Goal: Task Accomplishment & Management: Use online tool/utility

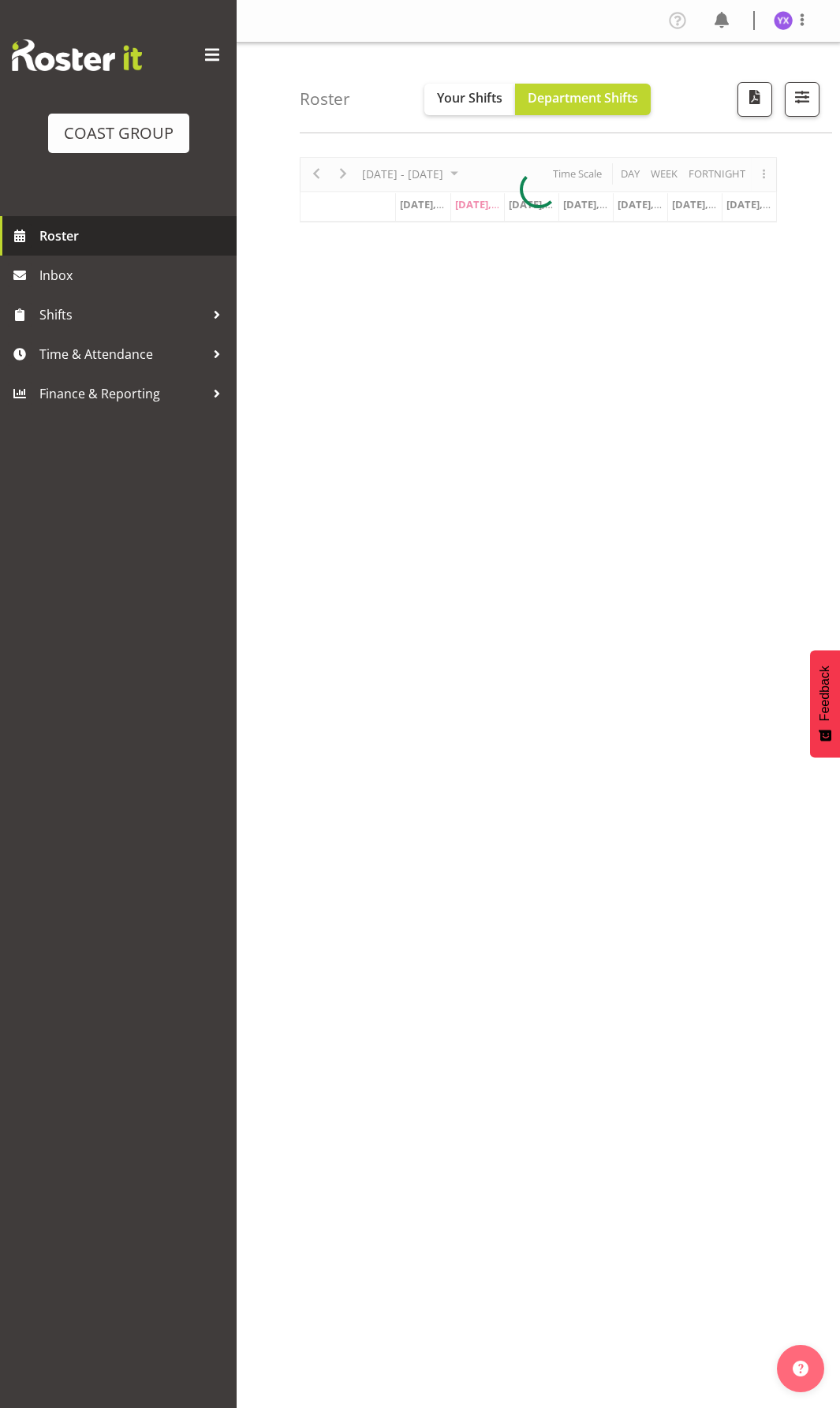
click at [75, 229] on span "Roster" at bounding box center [134, 236] width 190 height 23
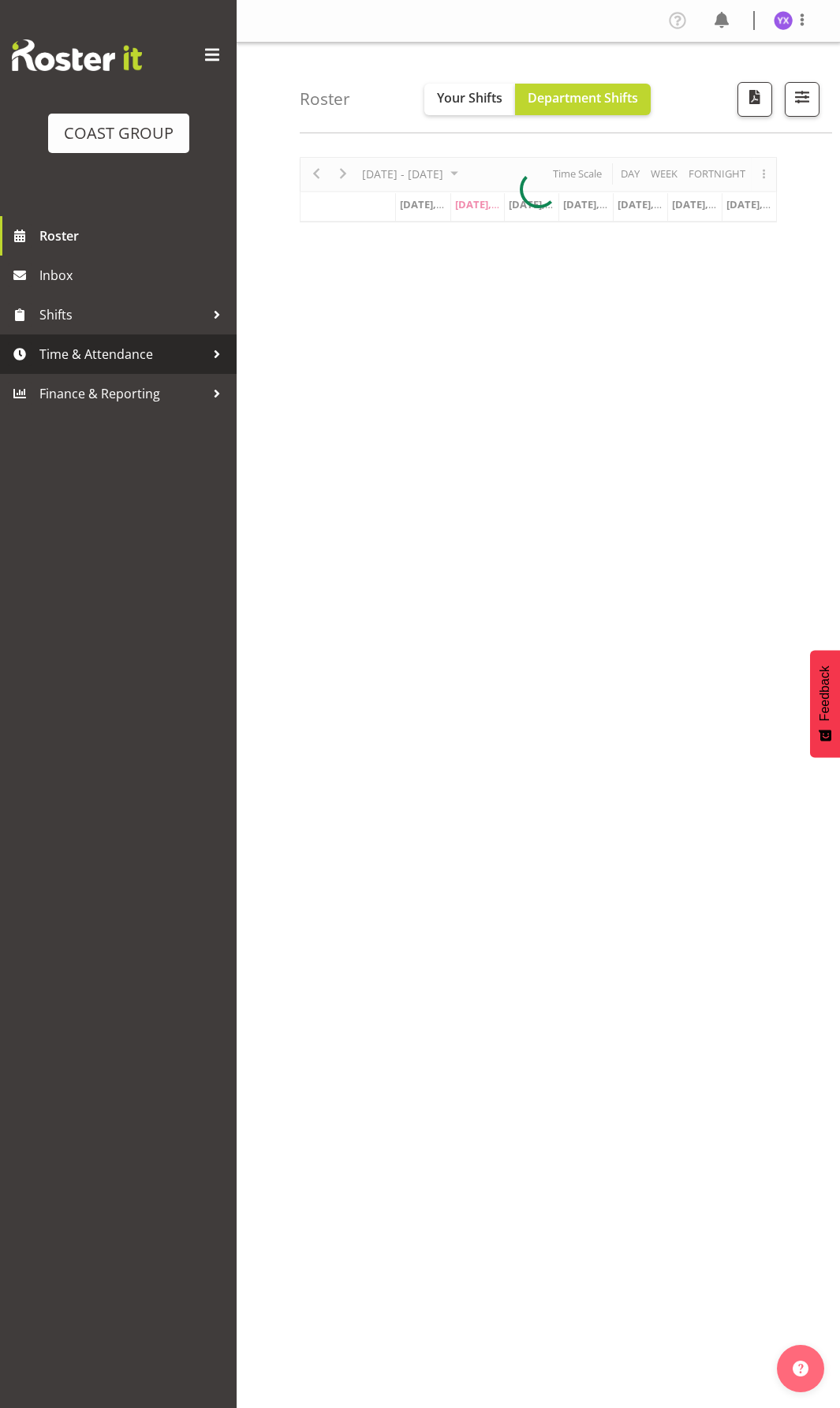
click at [100, 351] on span "Time & Attendance" at bounding box center [122, 354] width 165 height 23
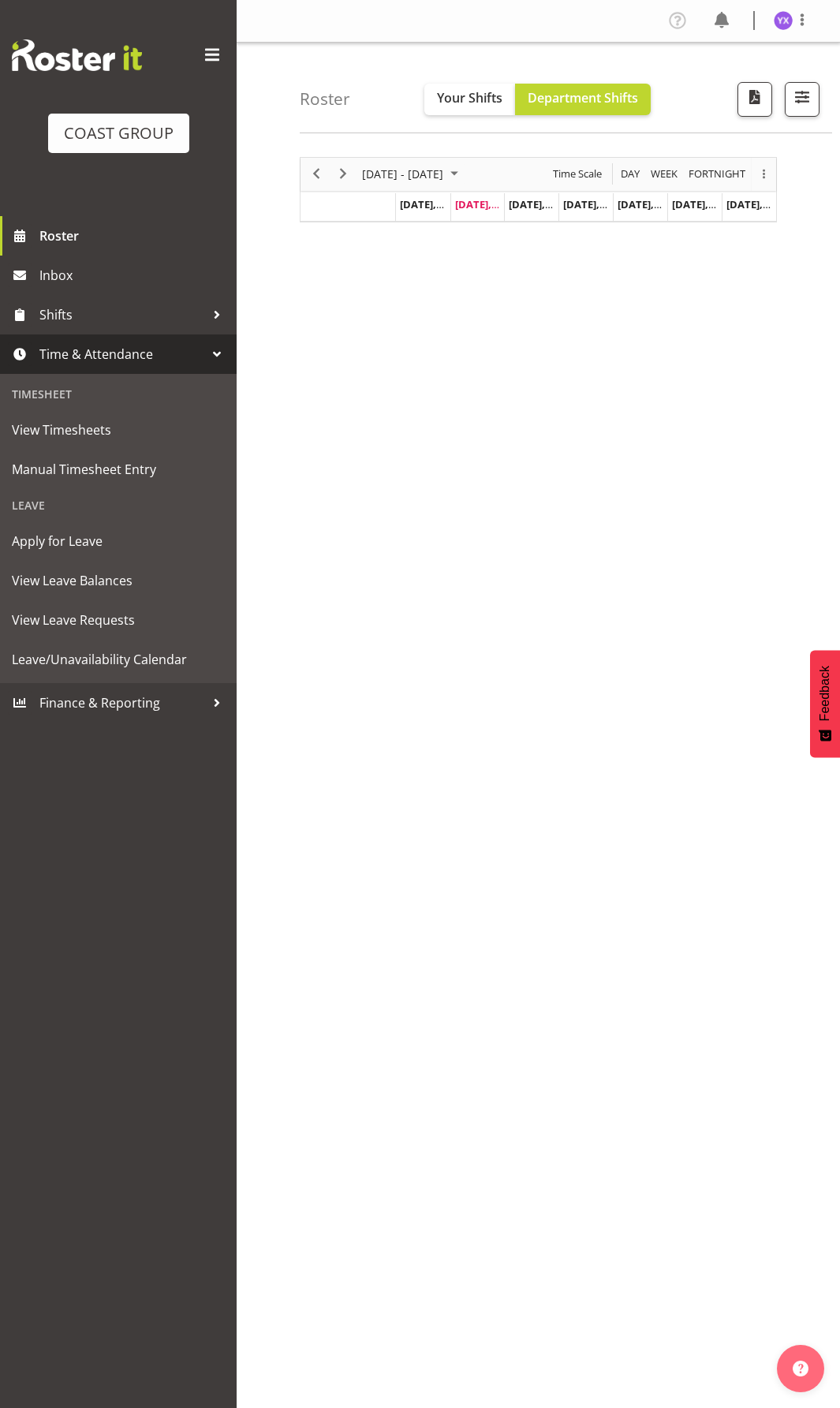
click at [103, 70] on img at bounding box center [76, 55] width 130 height 32
click at [219, 51] on span at bounding box center [212, 55] width 25 height 25
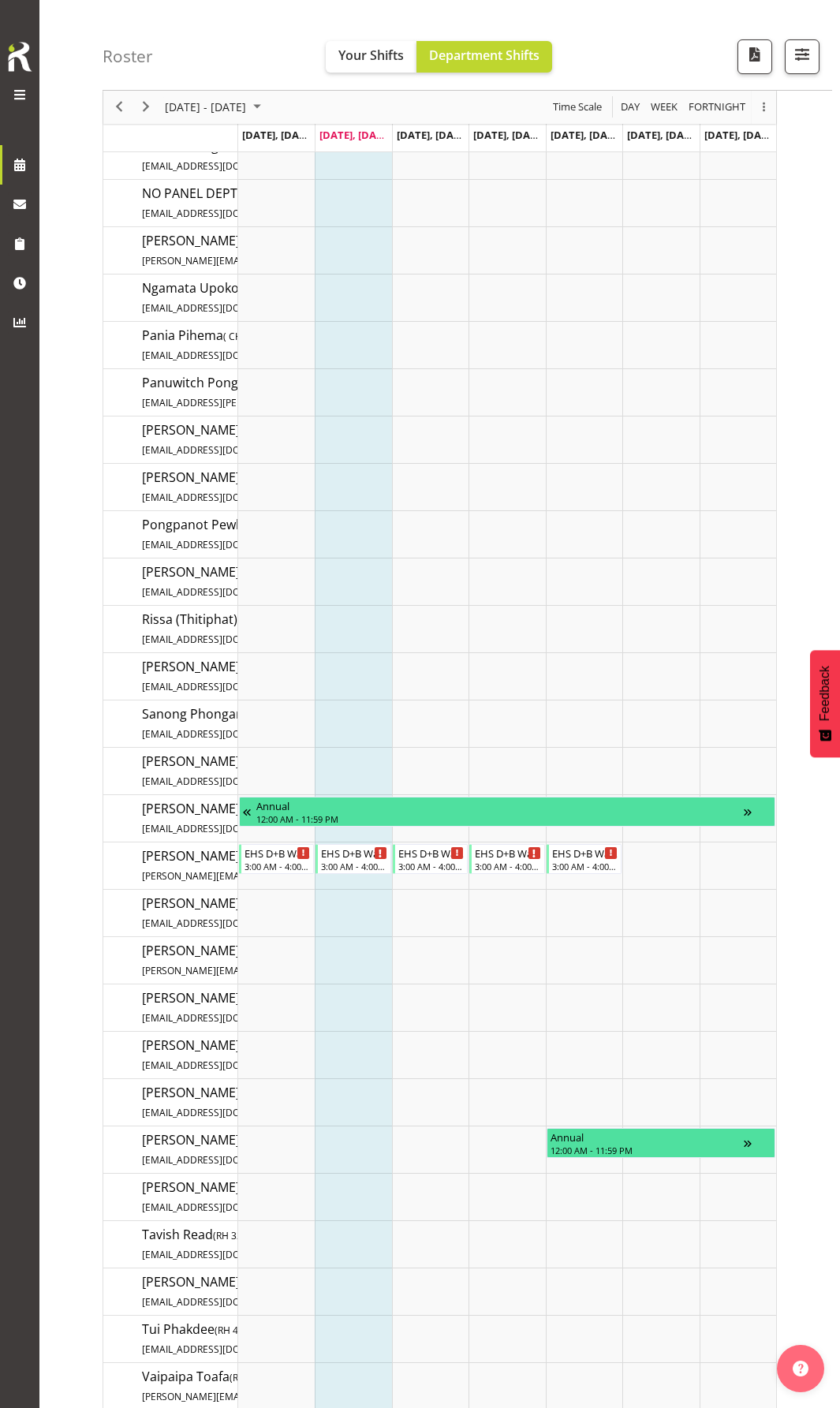
scroll to position [2839, 0]
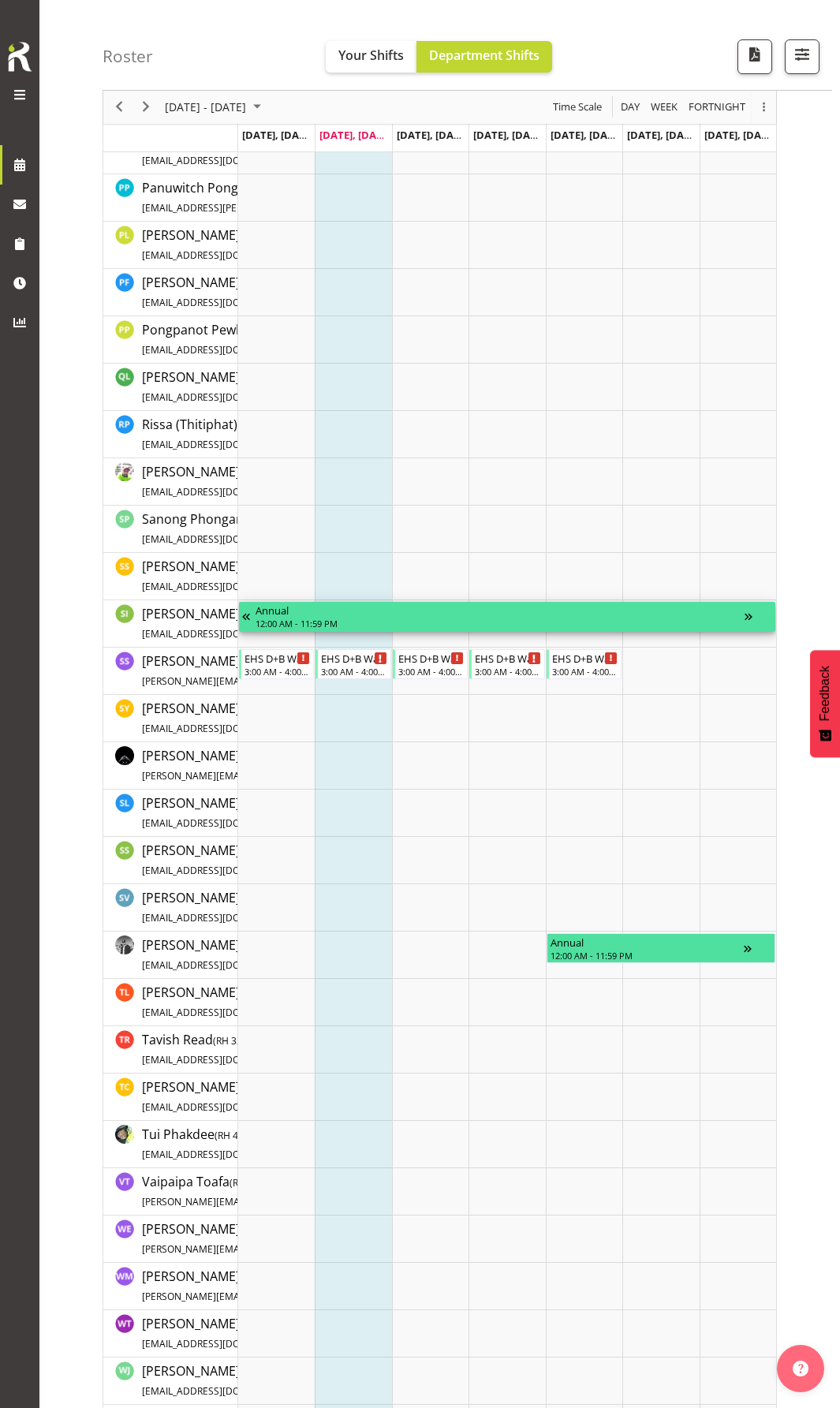
click at [750, 618] on div "Timeline Week of October 7, 2025" at bounding box center [758, 617] width 28 height 30
click at [743, 620] on div "12:00 AM - 11:59 PM" at bounding box center [500, 623] width 489 height 13
click at [599, 610] on div "Annual" at bounding box center [500, 609] width 489 height 16
click at [200, 627] on span "[EMAIL_ADDRESS][DOMAIN_NAME]" at bounding box center [220, 634] width 157 height 13
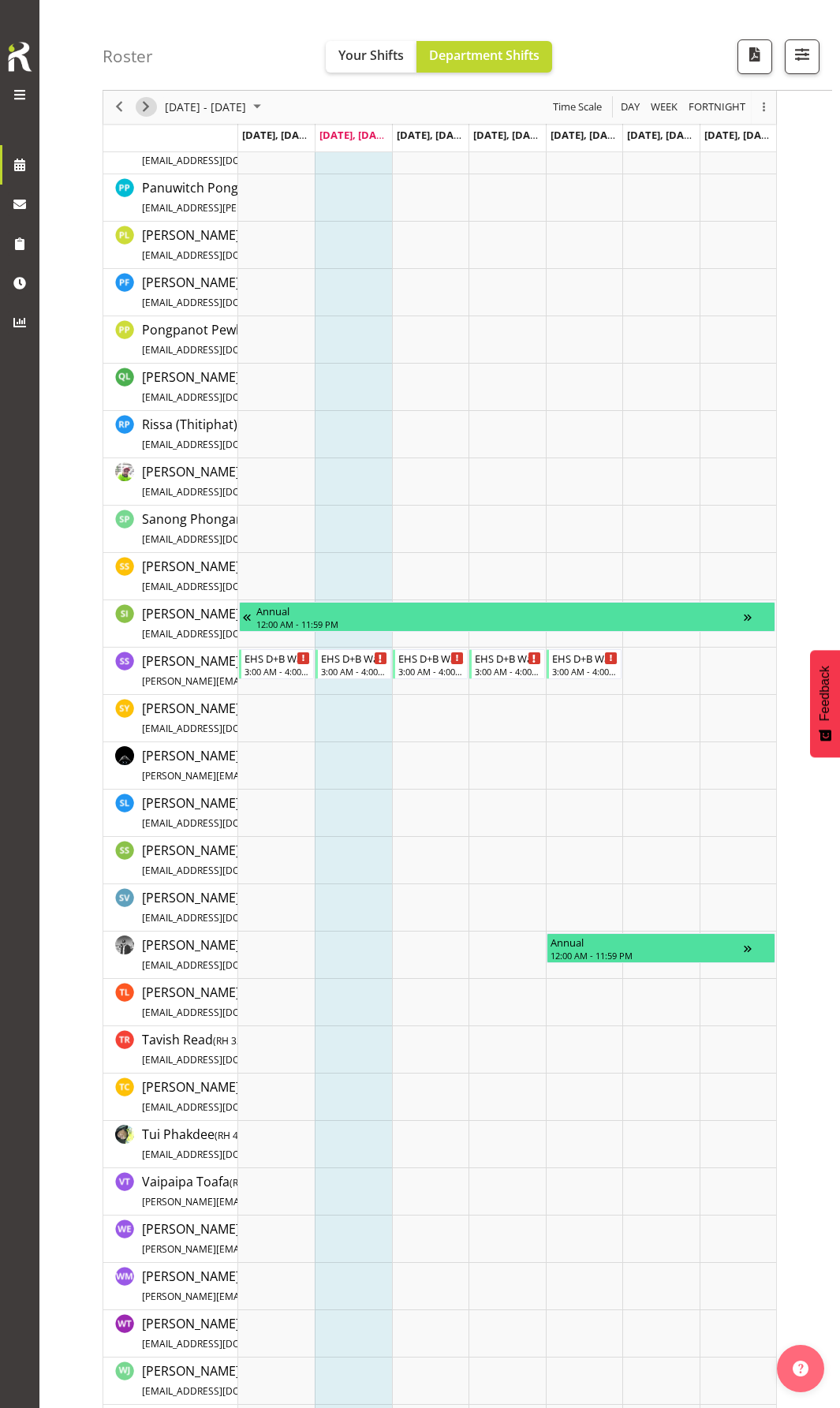
click at [151, 107] on span "Next" at bounding box center [146, 107] width 19 height 19
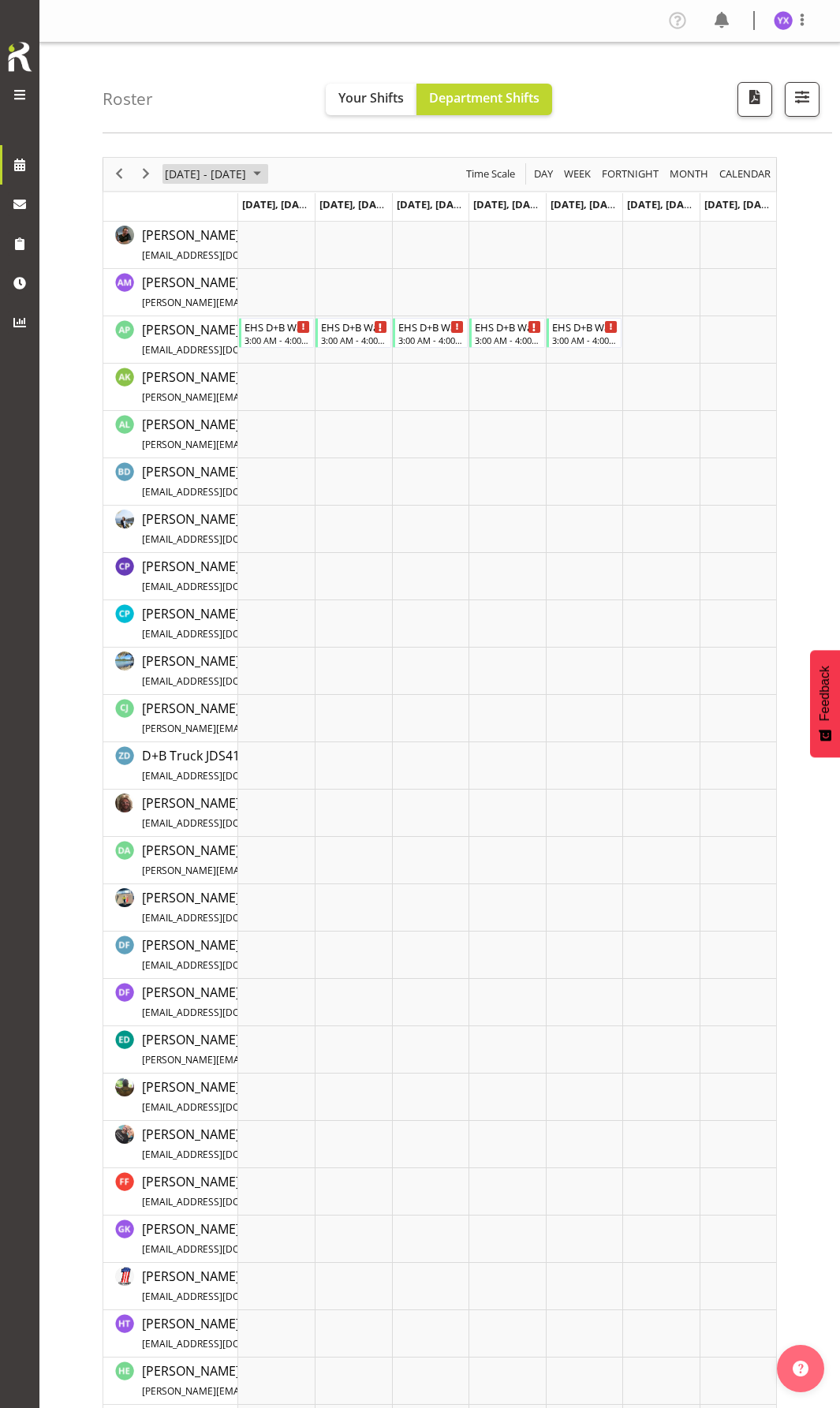
click at [267, 175] on span "October 2025" at bounding box center [257, 173] width 19 height 19
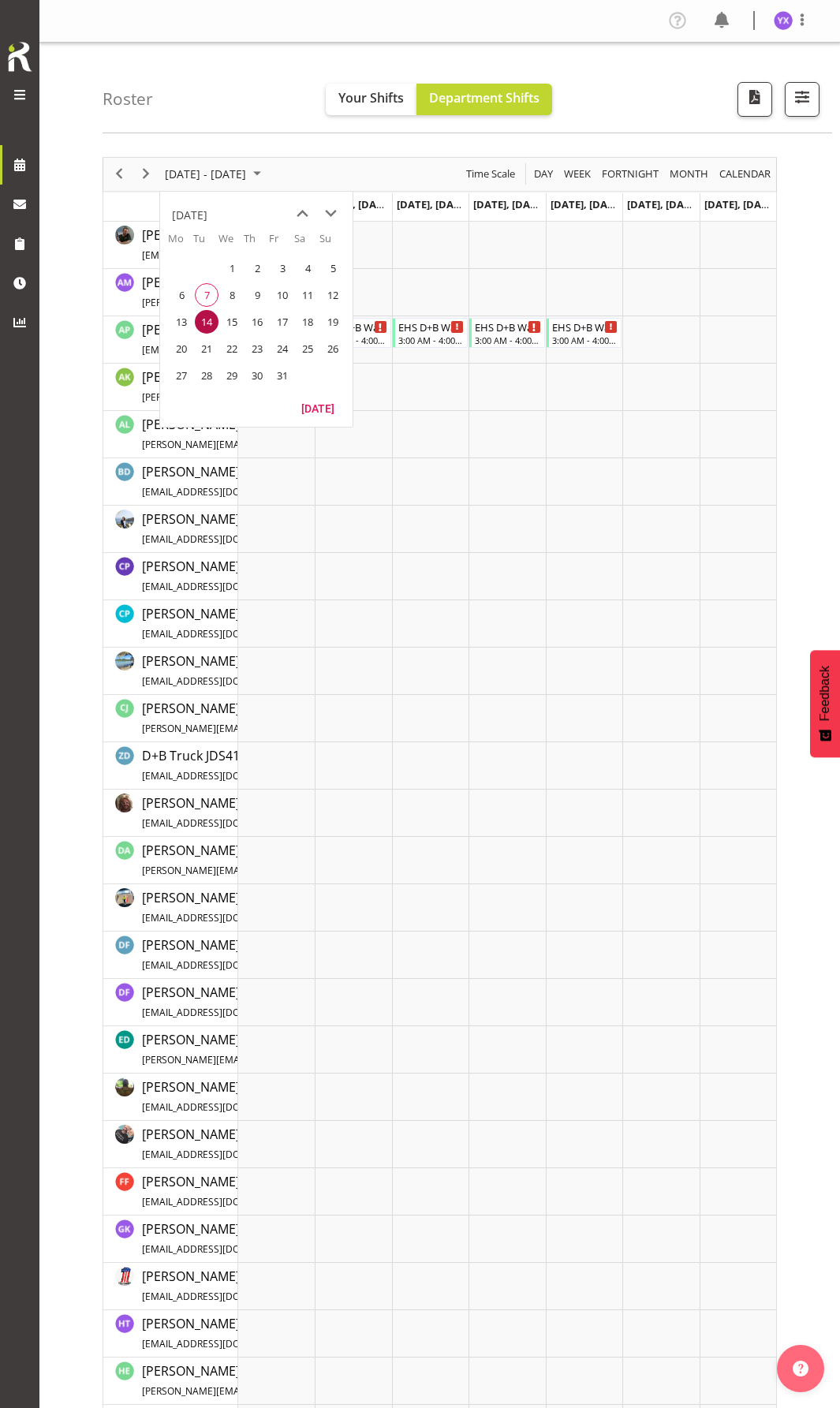
click at [341, 168] on div "[DATE] - [DATE] [DATE] Day Week Fortnight Month calendar Month Agenda Time Scale" at bounding box center [440, 174] width 673 height 33
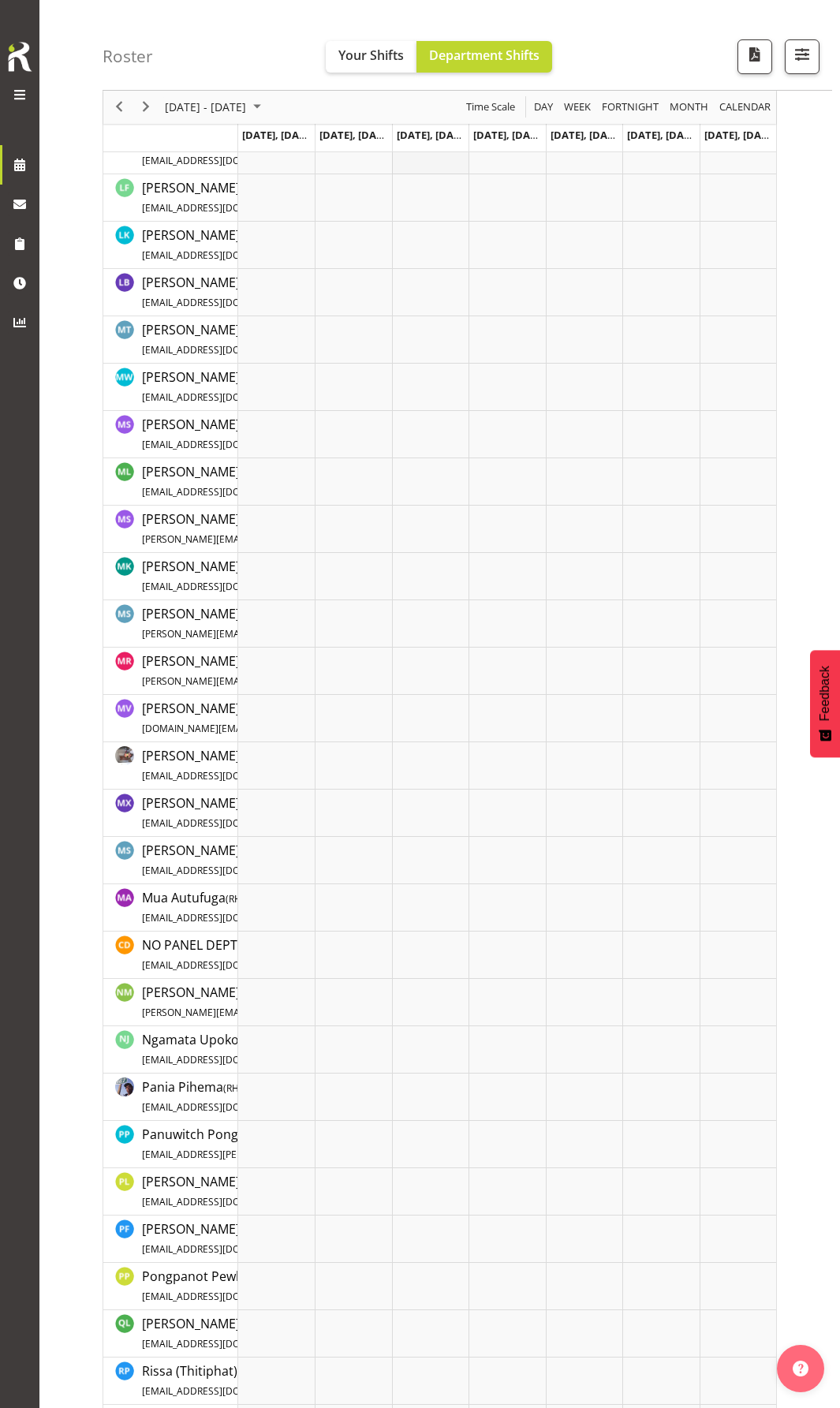
scroll to position [2524, 0]
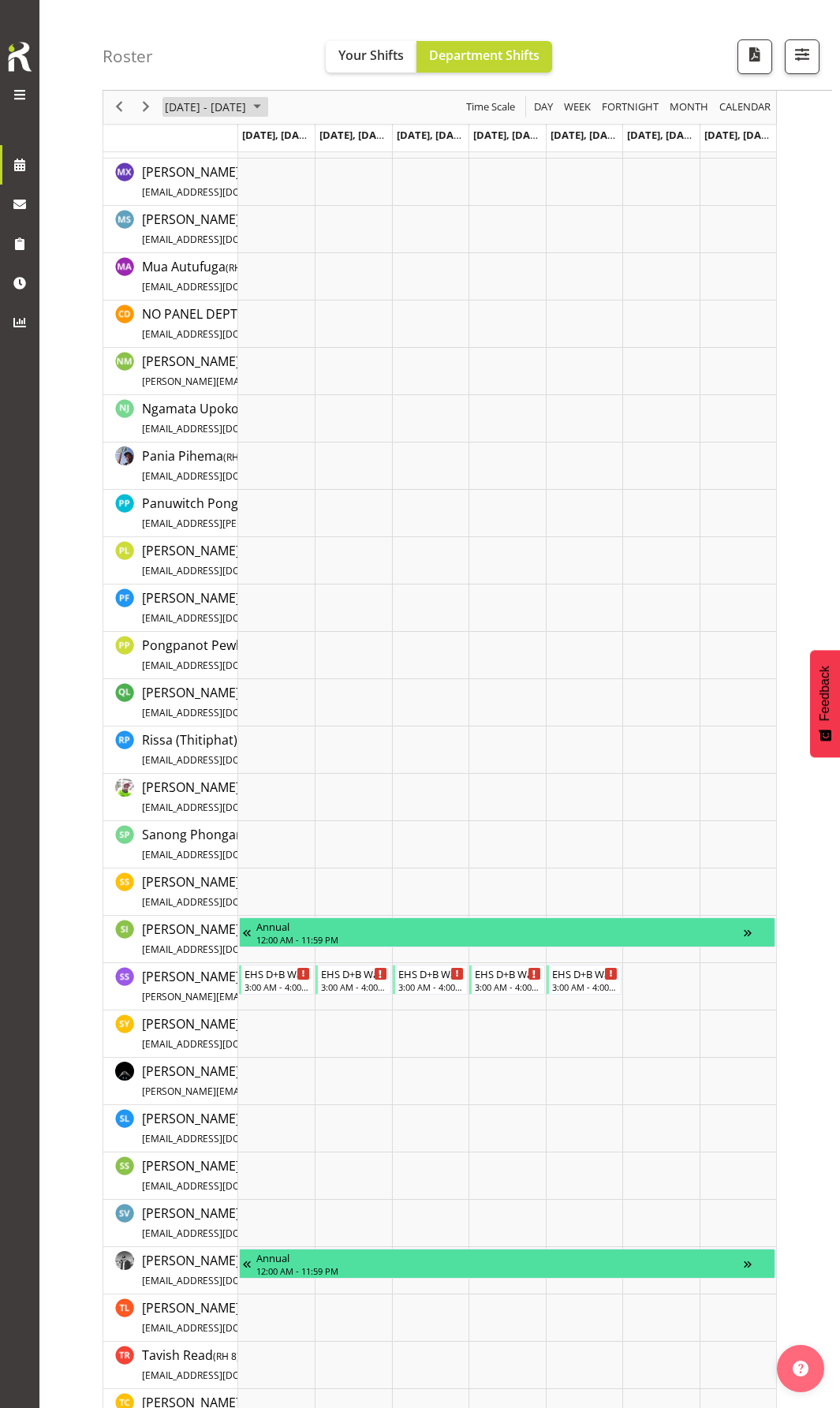
click at [234, 113] on span "[DATE] - [DATE]" at bounding box center [206, 107] width 85 height 19
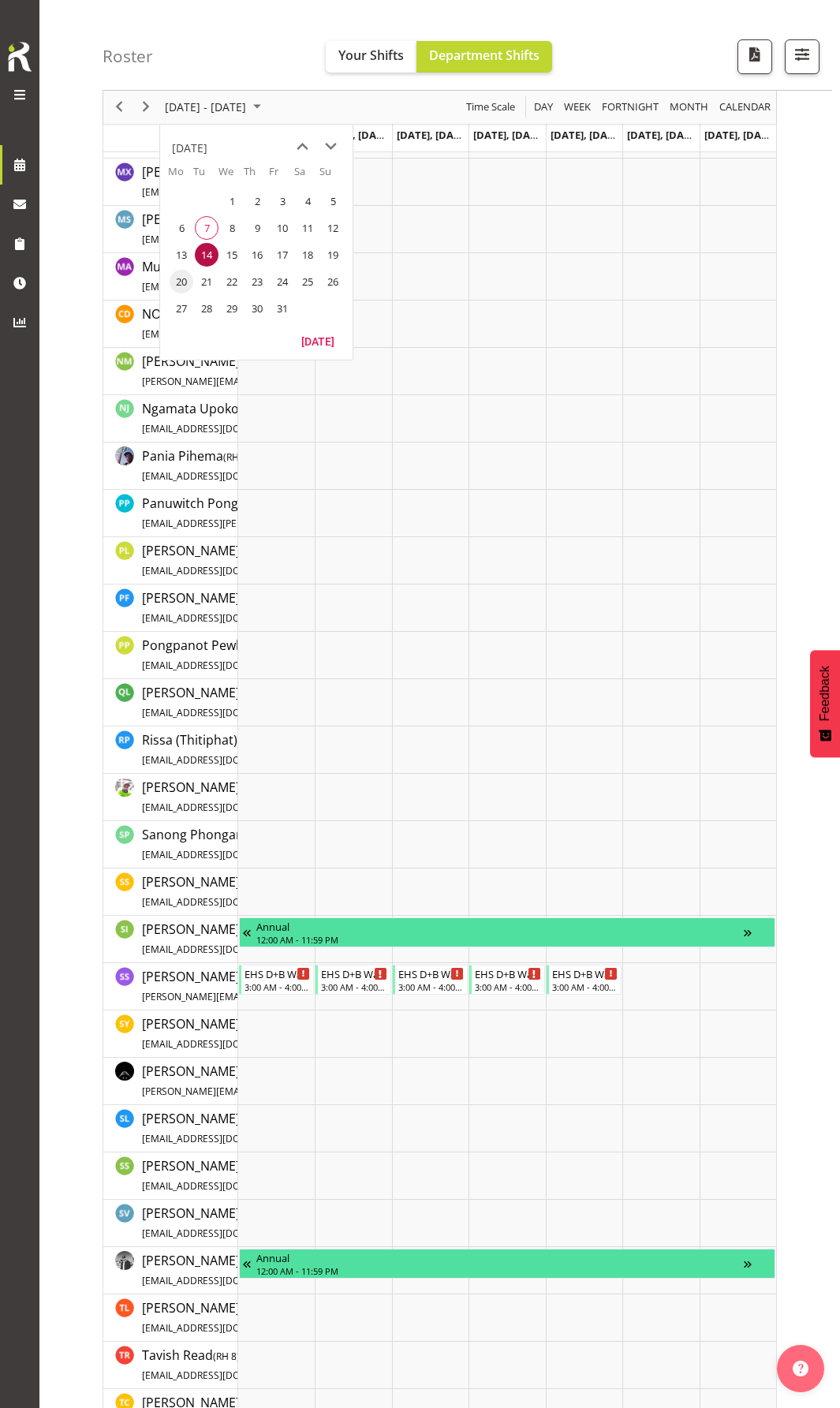
click at [179, 282] on span "20" at bounding box center [181, 281] width 23 height 23
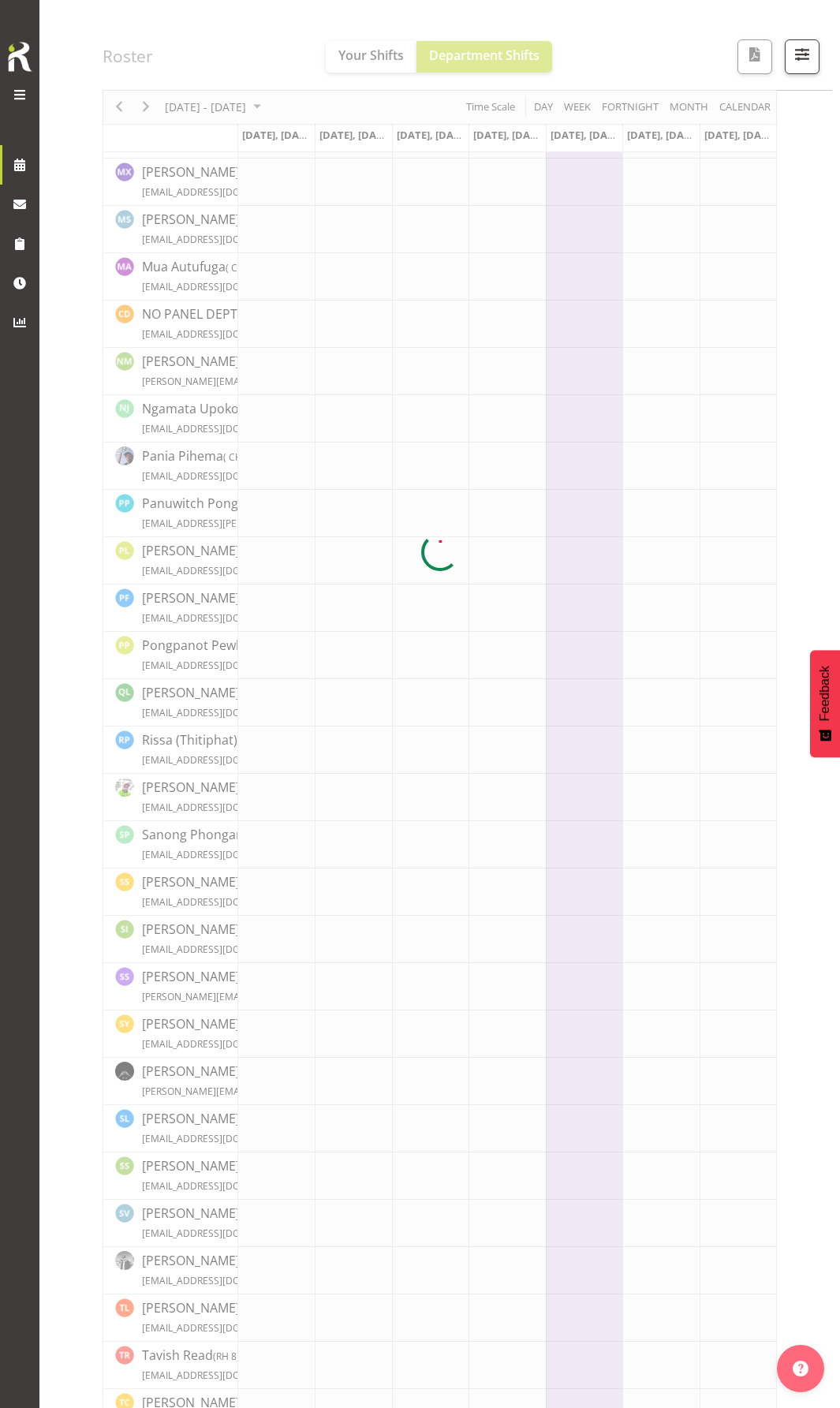
scroll to position [0, 0]
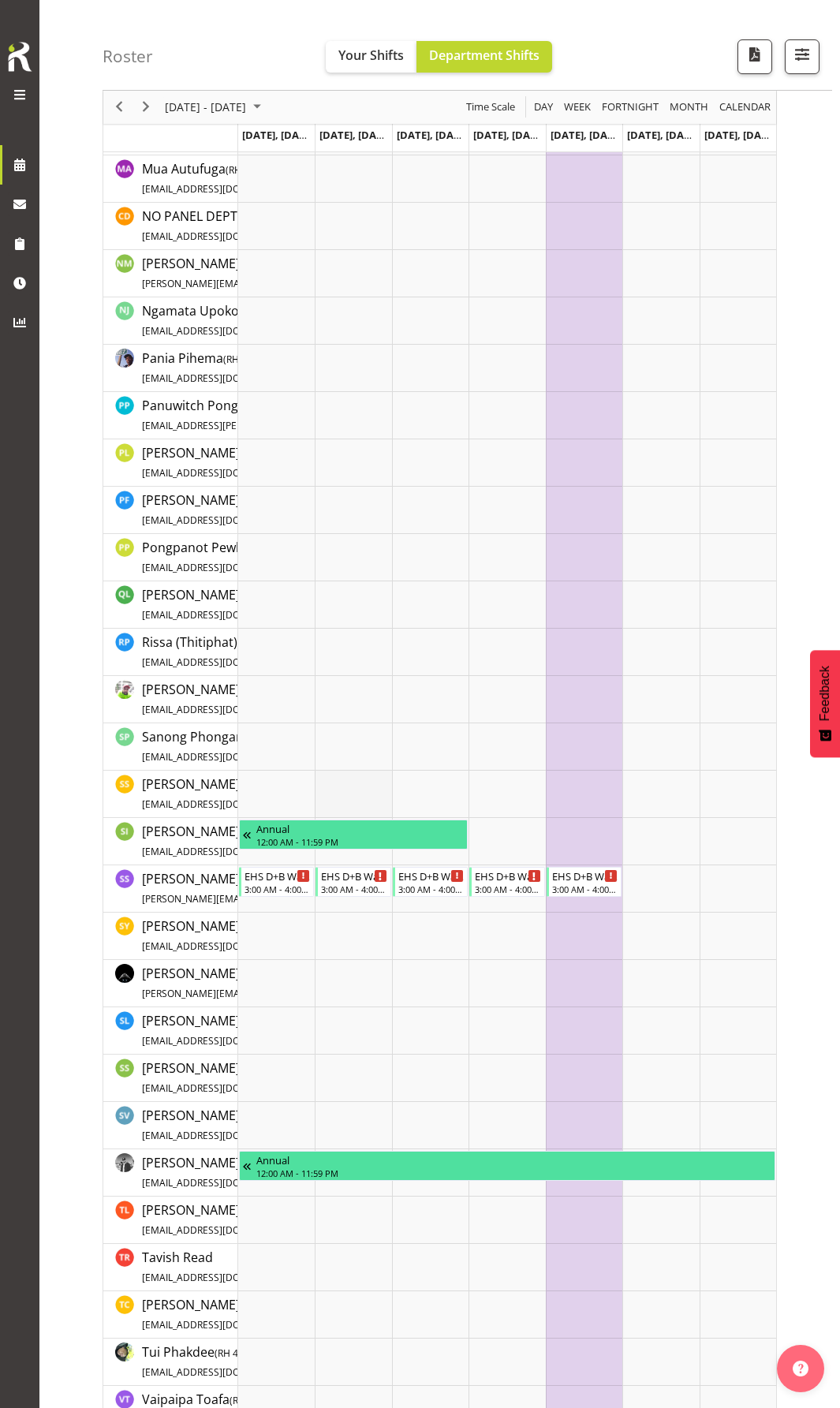
scroll to position [2839, 0]
